Goal: Navigation & Orientation: Go to known website

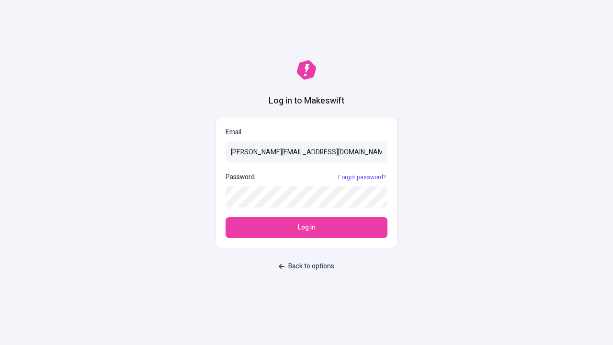
type input "[PERSON_NAME][EMAIL_ADDRESS][DOMAIN_NAME]"
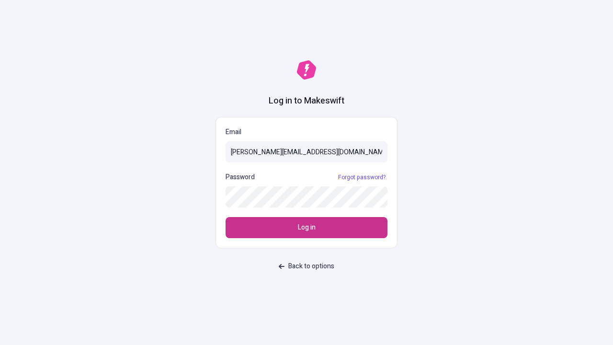
click at [306, 227] on span "Log in" at bounding box center [307, 227] width 18 height 11
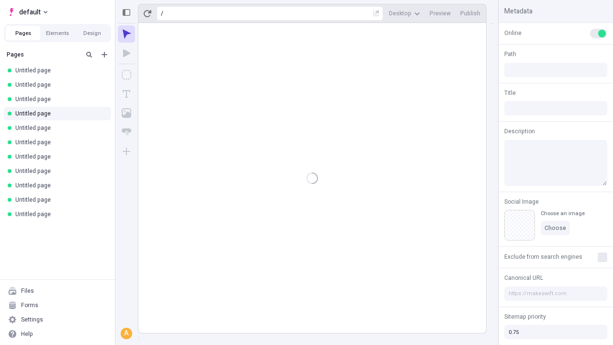
type input "/deep-link-utpote"
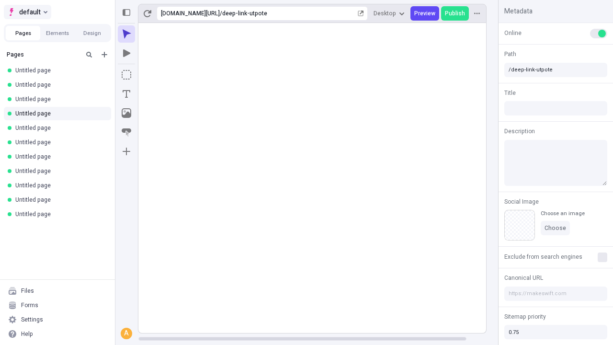
click at [27, 12] on span "default" at bounding box center [30, 11] width 22 height 11
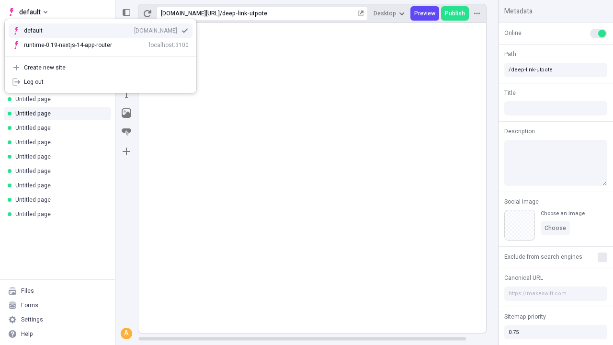
click at [134, 29] on div "[DOMAIN_NAME]" at bounding box center [155, 31] width 43 height 8
